Goal: Task Accomplishment & Management: Use online tool/utility

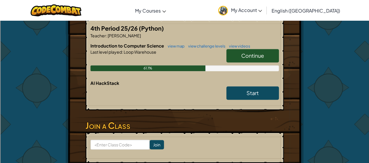
scroll to position [105, 0]
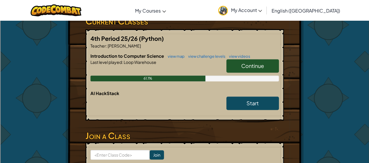
click at [243, 64] on span "Continue" at bounding box center [252, 65] width 23 height 7
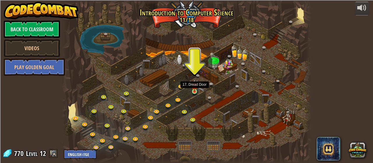
click at [194, 91] on img at bounding box center [195, 85] width 6 height 13
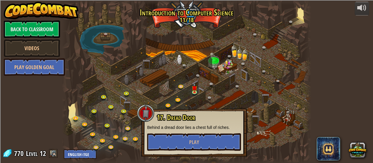
click at [269, 144] on div at bounding box center [186, 81] width 249 height 163
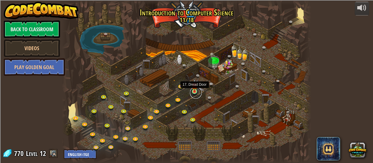
click at [194, 92] on link at bounding box center [196, 93] width 12 height 12
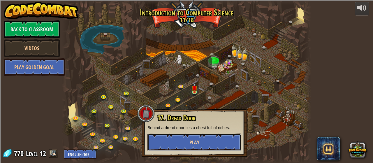
click at [186, 145] on button "Play" at bounding box center [194, 141] width 94 height 17
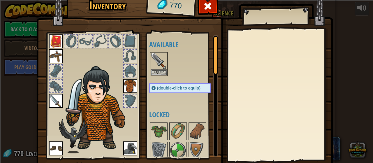
click at [214, 68] on div at bounding box center [215, 55] width 5 height 39
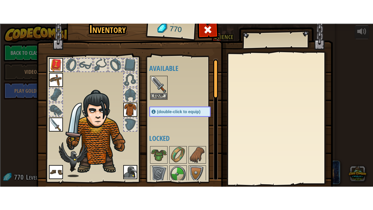
scroll to position [38, 0]
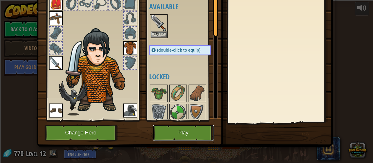
click at [194, 131] on button "Play" at bounding box center [183, 133] width 61 height 16
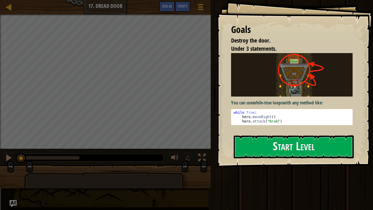
type textarea "while True:"
click at [287, 110] on div "while True : hero . moveRight ( ) hero . attack ( "Brak" )" at bounding box center [294, 121] width 123 height 22
click at [275, 151] on button "Start Level" at bounding box center [294, 146] width 120 height 23
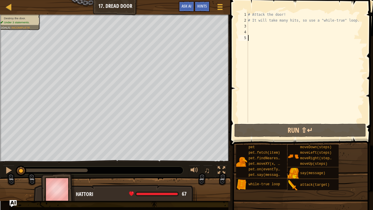
click at [265, 27] on div "# Attack the door! # It will take many hits, so use a "while-true" loop." at bounding box center [305, 73] width 117 height 122
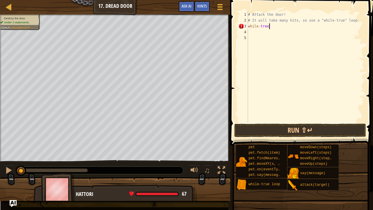
scroll to position [3, 1]
type textarea "while-tree:"
type textarea "h"
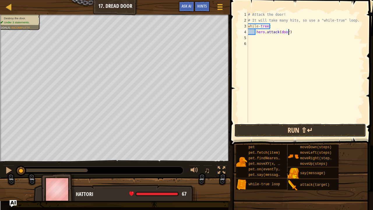
click at [296, 127] on button "Run ⇧↵" at bounding box center [300, 130] width 132 height 13
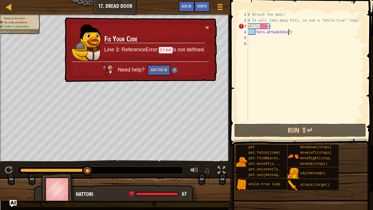
click at [261, 28] on div "# Attack the door! # It will take many hits, so use a "while-true" loop. while …" at bounding box center [305, 73] width 117 height 122
click at [265, 26] on div "# Attack the door! # It will take many hits, so use a "while-true" loop. while …" at bounding box center [305, 73] width 117 height 122
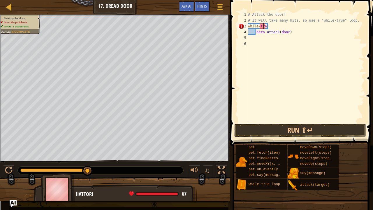
scroll to position [3, 1]
click at [279, 129] on button "Run ⇧↵" at bounding box center [300, 130] width 132 height 13
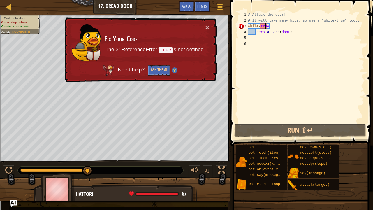
click at [267, 26] on div "# Attack the door! # It will take many hits, so use a "while-true" loop. while …" at bounding box center [305, 73] width 117 height 122
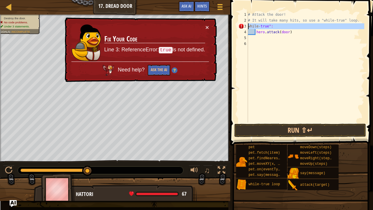
click at [248, 26] on div "3" at bounding box center [243, 26] width 10 height 6
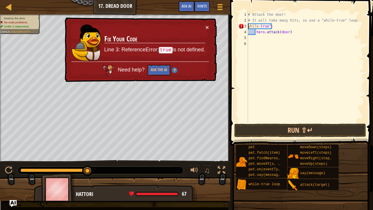
scroll to position [3, 0]
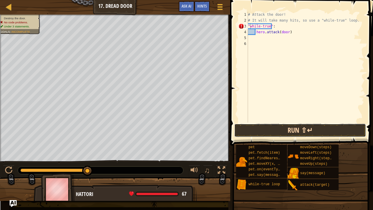
click at [279, 132] on button "Run ⇧↵" at bounding box center [300, 130] width 132 height 13
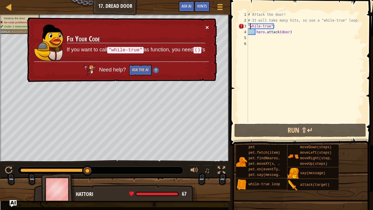
click at [207, 24] on button "×" at bounding box center [206, 27] width 3 height 6
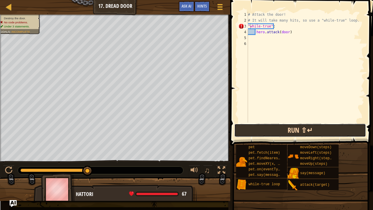
click at [260, 129] on button "Run ⇧↵" at bounding box center [300, 130] width 132 height 13
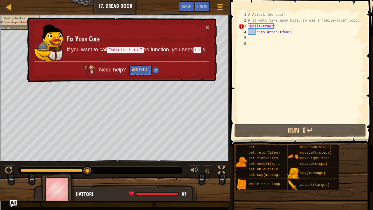
click at [209, 31] on div "× Fix Your Code If you want to call "while-true" as function, you need () 's Ne…" at bounding box center [121, 49] width 191 height 65
click at [206, 27] on button "×" at bounding box center [208, 28] width 4 height 6
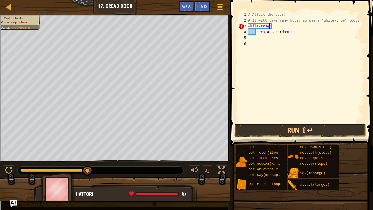
click at [269, 26] on div "# Attack the door! # It will take many hits, so use a "while-true" loop. while …" at bounding box center [305, 73] width 117 height 122
click at [313, 129] on button "Run ⇧↵" at bounding box center [300, 130] width 132 height 13
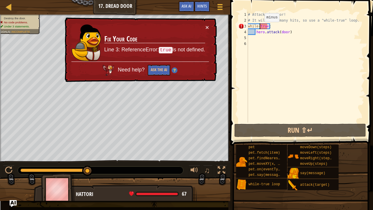
click at [260, 27] on div "# Attack the door! # It will take many hits, so use a "while-true" loop. while …" at bounding box center [305, 73] width 117 height 122
click at [262, 27] on div "# Attack the door! # It will take many hits, so use a "while-true" loop. while …" at bounding box center [305, 73] width 117 height 122
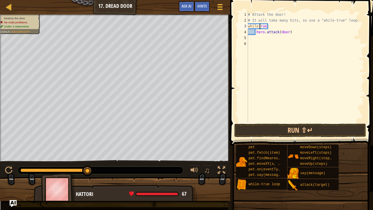
scroll to position [3, 1]
click at [282, 126] on button "Run ⇧↵" at bounding box center [300, 130] width 132 height 13
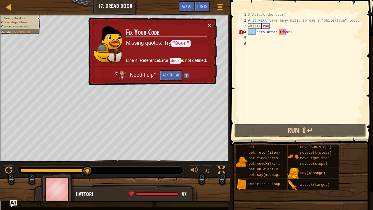
click at [280, 33] on div "# Attack the door! # It will take many hits, so use a "while-true" loop. while …" at bounding box center [305, 73] width 117 height 122
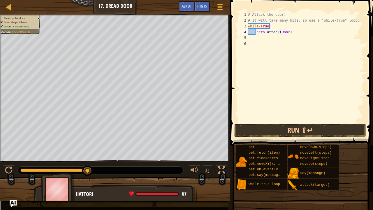
scroll to position [3, 3]
click at [294, 123] on span at bounding box center [301, 64] width 147 height 163
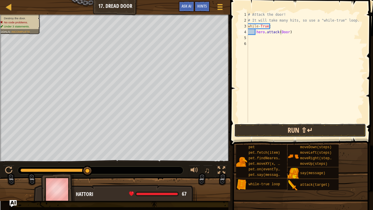
click at [295, 132] on button "Run ⇧↵" at bounding box center [300, 130] width 132 height 13
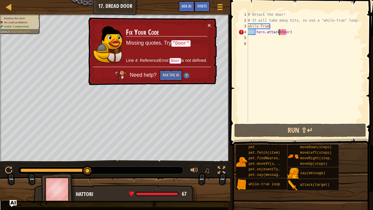
click at [279, 33] on div "# Attack the door! # It will take many hits, so use a "while-true" loop. while …" at bounding box center [305, 73] width 117 height 122
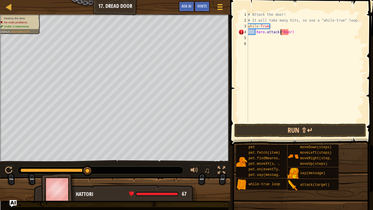
scroll to position [3, 3]
click at [289, 33] on div "# Attack the door! # It will take many hits, so use a "while-true" loop. while …" at bounding box center [305, 73] width 117 height 122
type textarea "hero.attack("Door")"
click at [296, 129] on button "Run ⇧↵" at bounding box center [300, 130] width 132 height 13
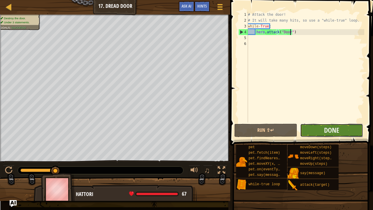
click at [321, 130] on button "Done" at bounding box center [331, 130] width 63 height 13
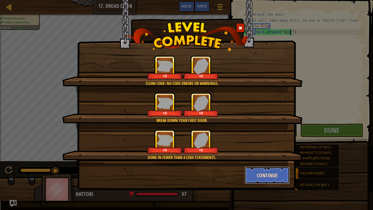
click at [271, 163] on button "Continue" at bounding box center [267, 174] width 45 height 17
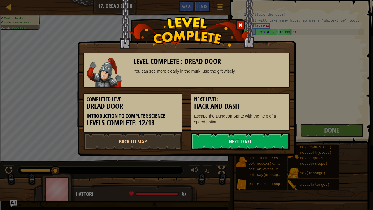
click at [271, 163] on div "Level Complete : Dread Door You can see more clearly in the murk; use the gift …" at bounding box center [186, 105] width 373 height 210
click at [263, 143] on link "Next Level" at bounding box center [240, 141] width 99 height 17
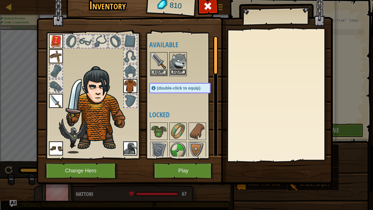
click at [181, 72] on button "Equip" at bounding box center [178, 72] width 16 height 6
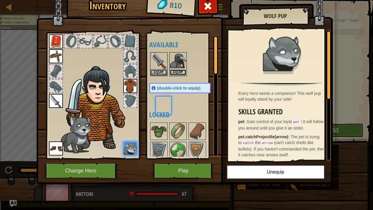
click at [181, 72] on button "Equip" at bounding box center [178, 72] width 16 height 6
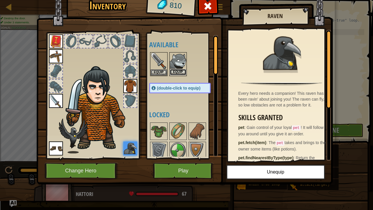
click at [181, 72] on button "Equip" at bounding box center [178, 72] width 16 height 6
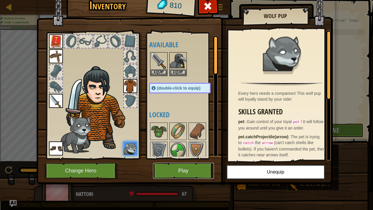
click at [176, 163] on button "Play" at bounding box center [183, 171] width 61 height 16
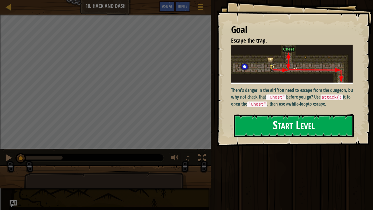
click at [261, 127] on button "Start Level" at bounding box center [294, 125] width 120 height 23
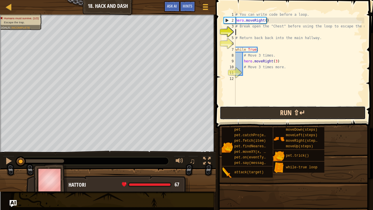
click at [249, 108] on button "Run ⇧↵" at bounding box center [293, 112] width 146 height 13
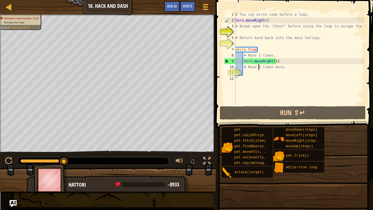
click at [258, 68] on div "# You can write code before a loop. hero . moveRight ( ) # Break open the "Ches…" at bounding box center [299, 64] width 130 height 105
click at [245, 67] on div "# You can write code before a loop. hero . moveRight ( ) # Break open the "Ches…" at bounding box center [299, 64] width 130 height 105
click at [244, 68] on div "# You can write code before a loop. hero . moveRight ( ) # Break open the "Ches…" at bounding box center [299, 64] width 130 height 105
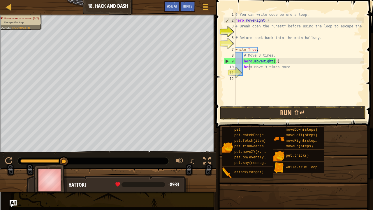
scroll to position [3, 1]
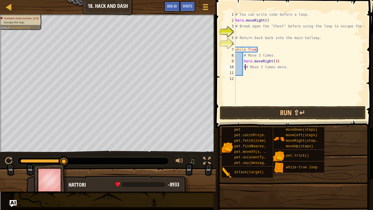
type textarea "# Move 3 times more."
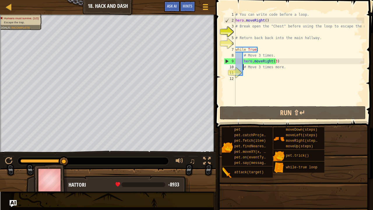
click at [247, 73] on div "# You can write code before a loop. hero . moveRight ( ) # Break open the "Ches…" at bounding box center [299, 64] width 130 height 105
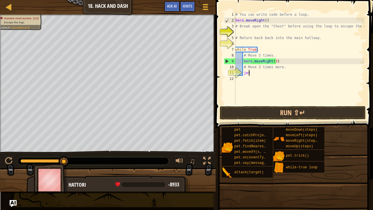
scroll to position [3, 1]
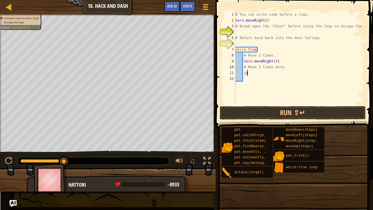
type textarea "j"
type textarea "hero.moveDown(3)"
click at [261, 113] on button "Run ⇧↵" at bounding box center [293, 112] width 146 height 13
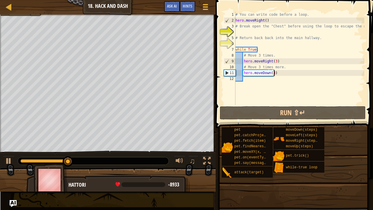
click at [248, 80] on div "# You can write code before a loop. hero . moveRight ( ) # Break open the "Ches…" at bounding box center [299, 64] width 130 height 105
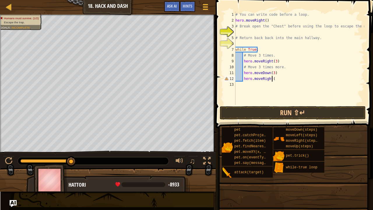
scroll to position [3, 3]
type textarea "hero.moveRight(3)"
click at [251, 86] on div "# You can write code before a loop. hero . moveRight ( ) # Break open the "Ches…" at bounding box center [299, 64] width 130 height 105
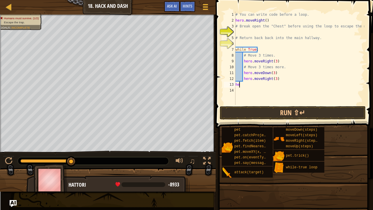
type textarea "h"
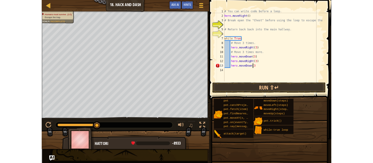
scroll to position [3, 3]
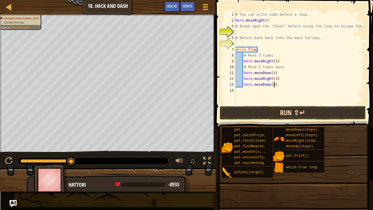
type textarea "hero.moveDown(3)"
click at [264, 111] on button "Run ⇧↵" at bounding box center [293, 112] width 146 height 13
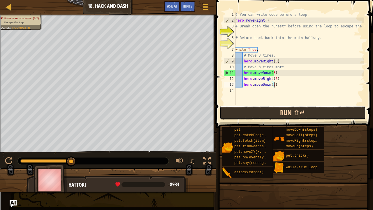
click at [264, 111] on button "Run ⇧↵" at bounding box center [293, 112] width 146 height 13
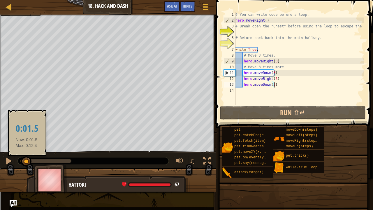
drag, startPoint x: 72, startPoint y: 159, endPoint x: 27, endPoint y: 160, distance: 45.8
click at [27, 160] on div at bounding box center [26, 161] width 10 height 10
